Goal: Find specific page/section: Find specific page/section

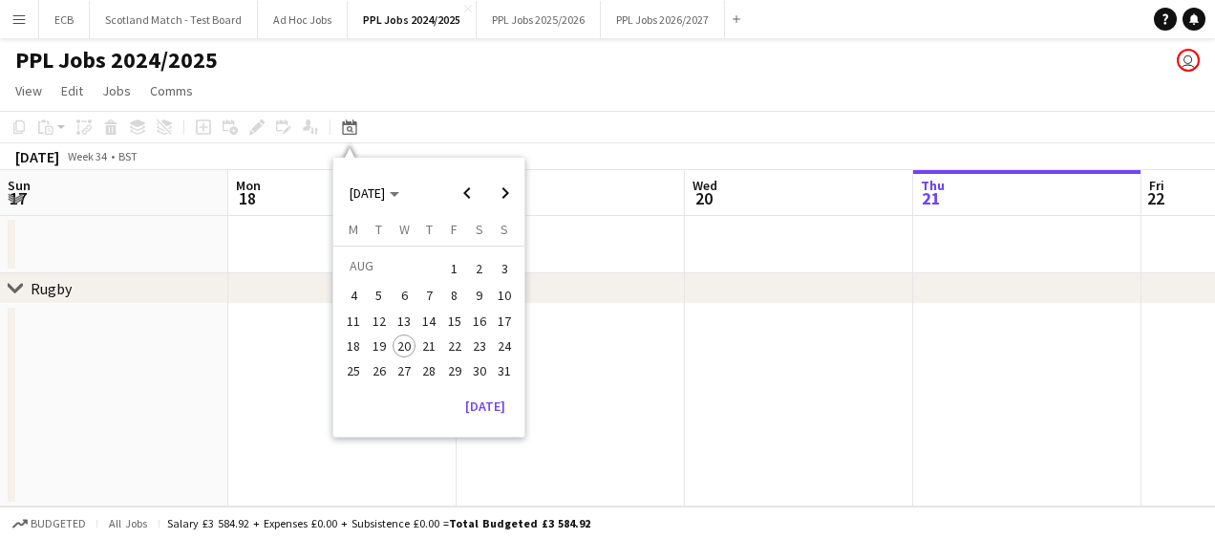
scroll to position [0, 457]
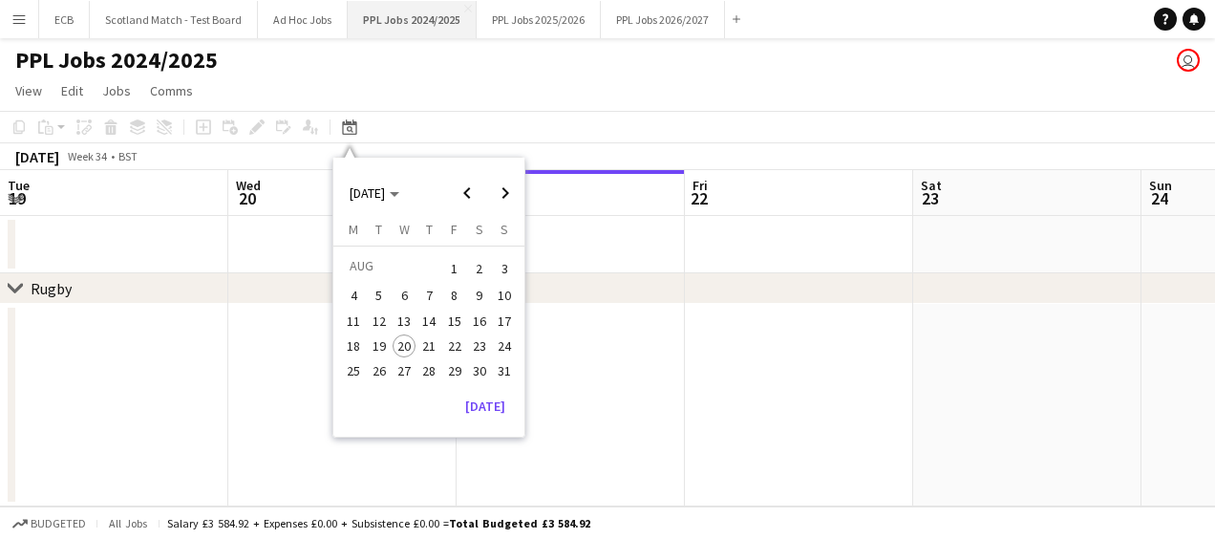
click at [403, 15] on button "PPL Jobs 2024/2025 Close" at bounding box center [412, 19] width 129 height 37
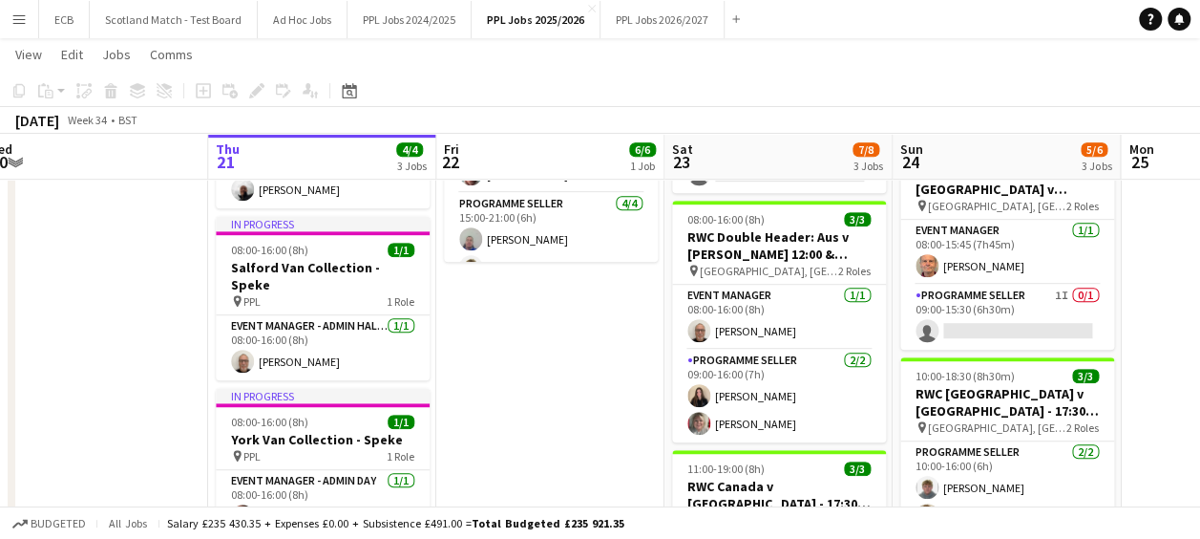
scroll to position [506, 0]
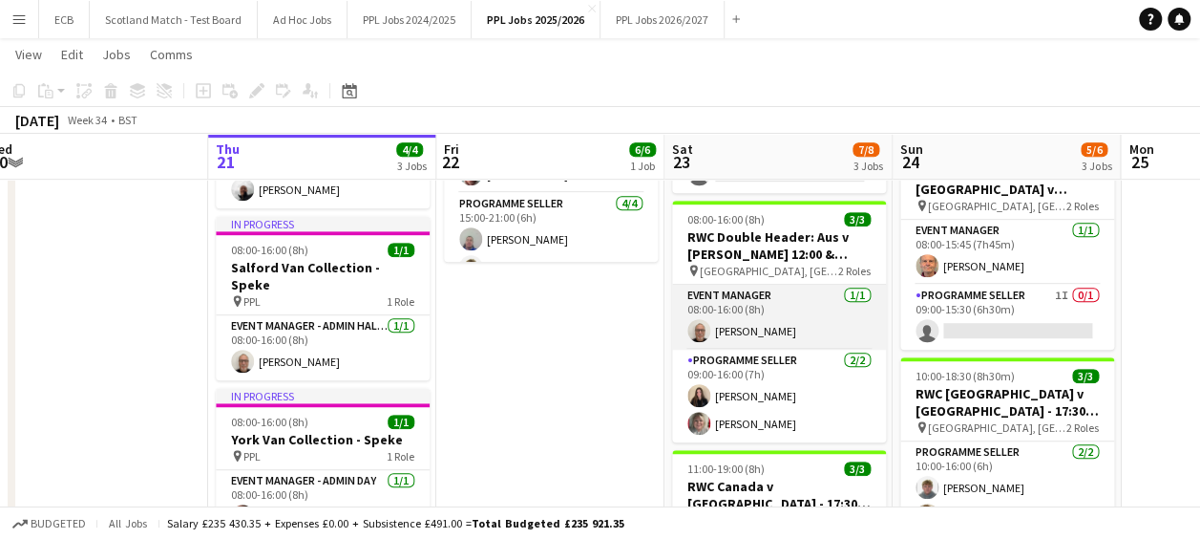
click at [764, 288] on app-card-role "Event Manager [DATE] 08:00-16:00 (8h) [PERSON_NAME]" at bounding box center [779, 317] width 214 height 65
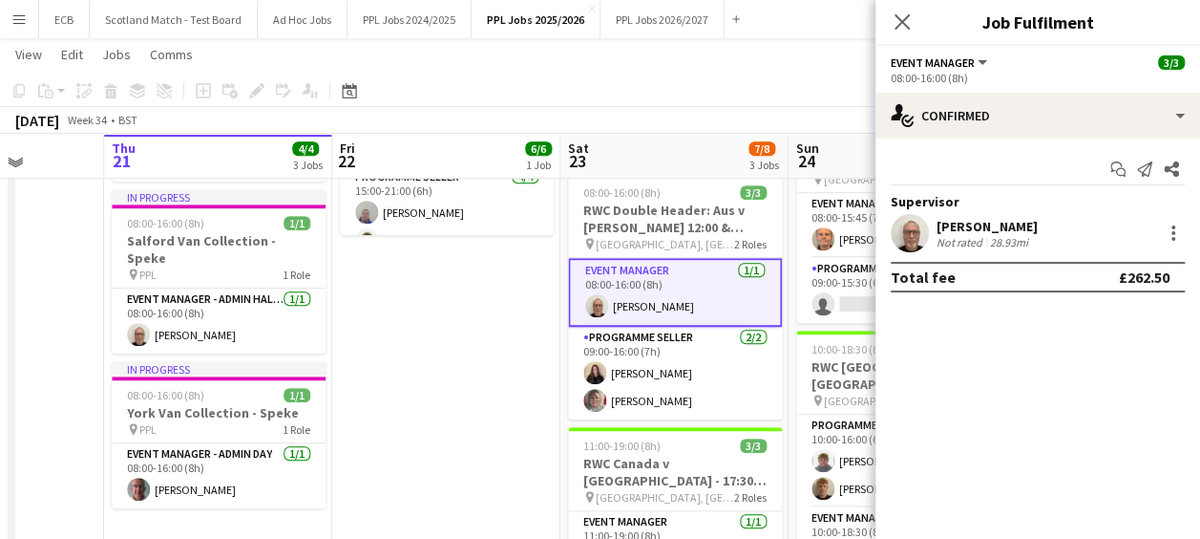
scroll to position [535, 0]
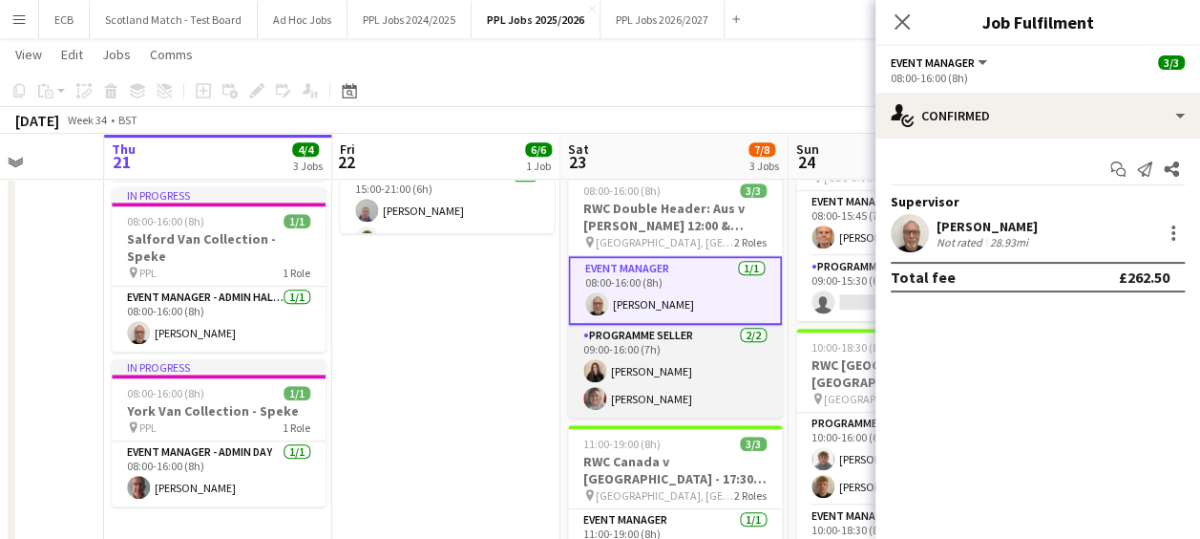
click at [627, 363] on app-card-role "Programme Seller [DATE] 09:00-16:00 (7h) [PERSON_NAME] [PERSON_NAME]" at bounding box center [675, 371] width 214 height 93
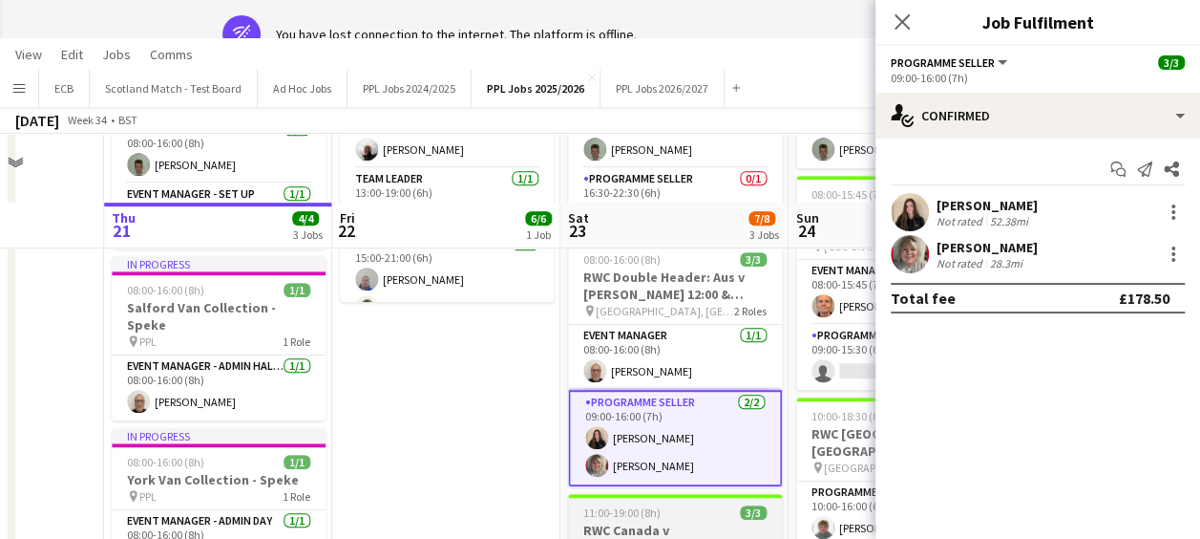
scroll to position [117, 0]
